Goal: Task Accomplishment & Management: Use online tool/utility

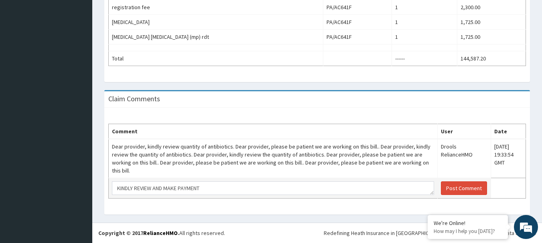
click at [160, 184] on textarea "KINDLY REVIEW AND MAKE PAYMENT" at bounding box center [273, 189] width 322 height 14
type textarea "KINDLY REVIEW AND MAKE PAYMENT"
click at [460, 191] on button "Post Comment" at bounding box center [464, 189] width 46 height 14
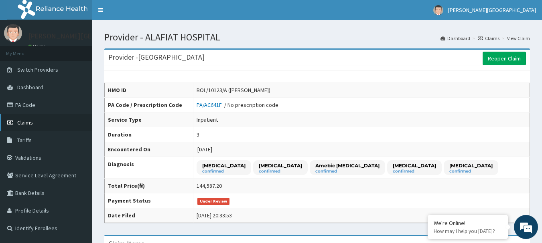
click at [39, 125] on link "Claims" at bounding box center [46, 123] width 92 height 18
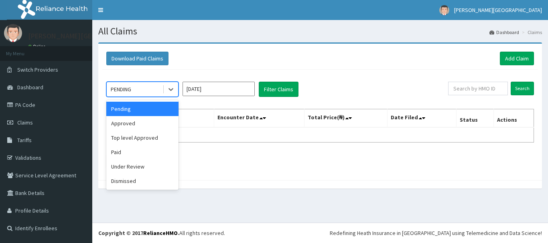
click at [147, 91] on div "PENDING" at bounding box center [135, 89] width 56 height 13
click at [129, 150] on div "Paid" at bounding box center [142, 152] width 72 height 14
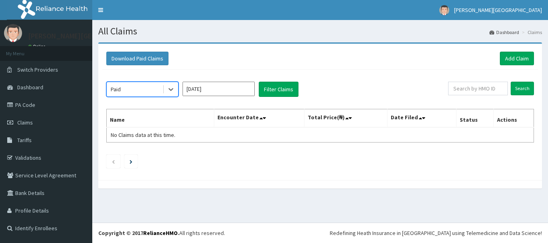
click at [137, 75] on div "option Paid, selected. Select is focused ,type to refine list, press Down to op…" at bounding box center [320, 123] width 436 height 107
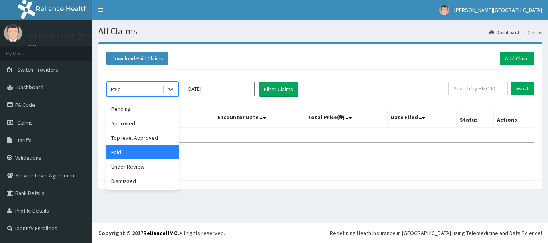
click at [137, 83] on div "Paid" at bounding box center [135, 89] width 56 height 13
click at [128, 162] on div "Under Review" at bounding box center [142, 167] width 72 height 14
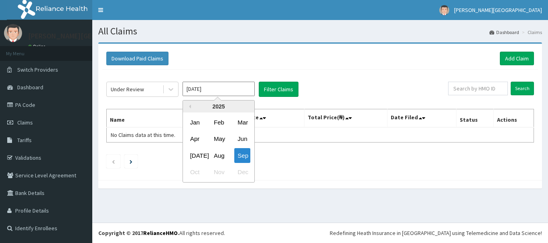
click at [212, 94] on input "Sep 2025" at bounding box center [219, 89] width 72 height 14
click at [219, 154] on div "Aug" at bounding box center [219, 155] width 16 height 15
type input "Aug 2025"
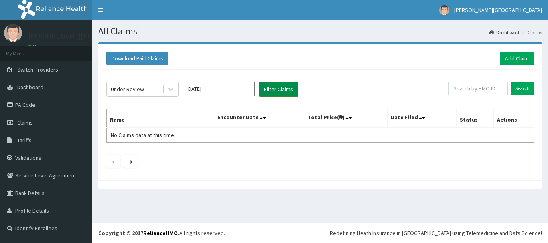
click at [284, 88] on button "Filter Claims" at bounding box center [279, 89] width 40 height 15
click at [283, 87] on button "Filter Claims" at bounding box center [279, 89] width 40 height 15
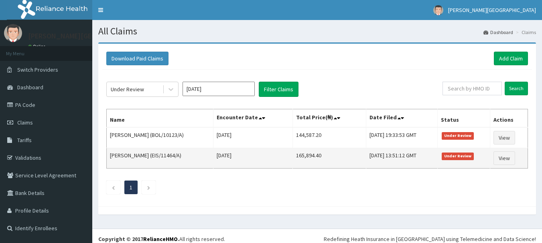
click at [519, 159] on td "View" at bounding box center [509, 158] width 38 height 20
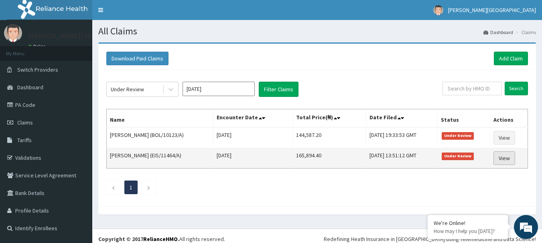
click at [504, 156] on link "View" at bounding box center [504, 159] width 22 height 14
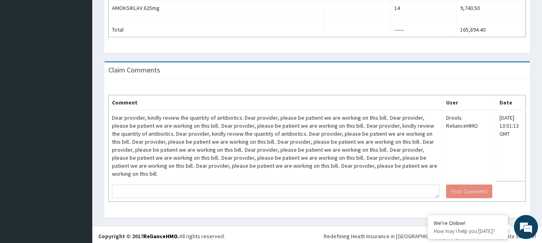
scroll to position [525, 0]
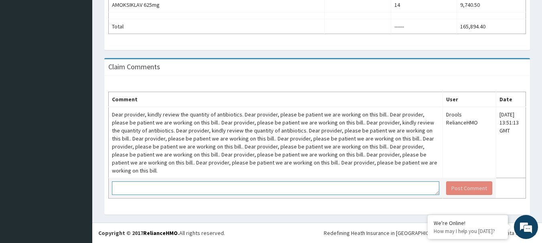
click at [250, 188] on textarea at bounding box center [275, 189] width 327 height 14
paste textarea "KINDLY REVIEW AND MAKE PAYMENT"
type textarea "KINDLY REVIEW AND MAKE PAYMENT"
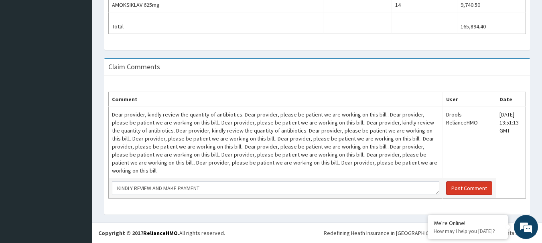
click at [480, 186] on button "Post Comment" at bounding box center [469, 189] width 46 height 14
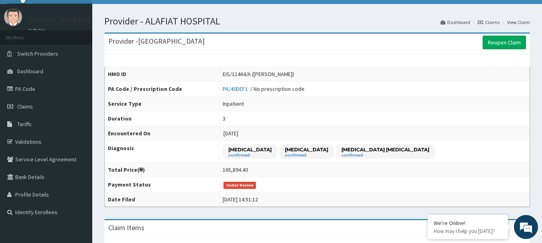
scroll to position [12, 0]
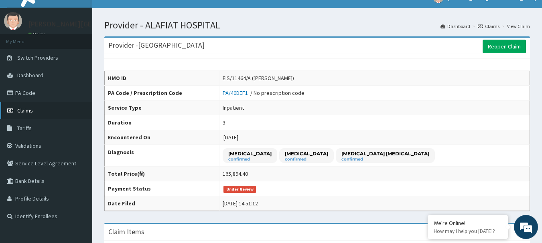
click at [36, 109] on link "Claims" at bounding box center [46, 111] width 92 height 18
